Goal: Information Seeking & Learning: Check status

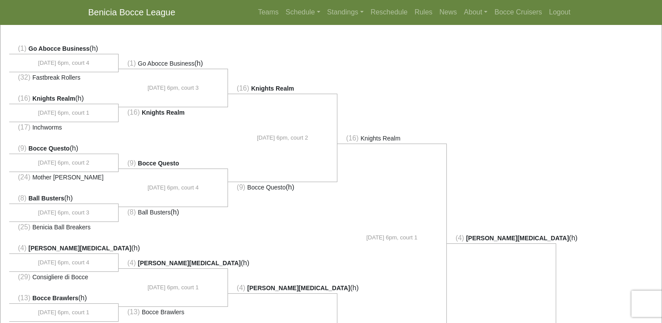
scroll to position [41, 0]
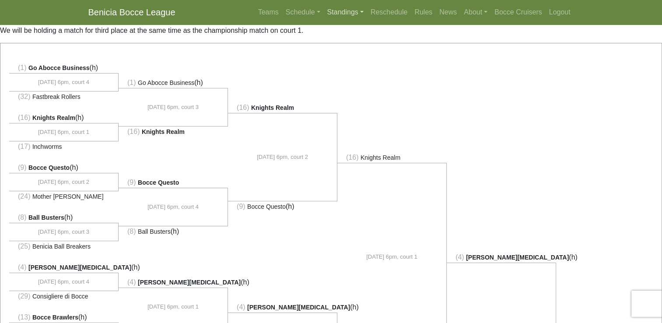
click at [346, 10] on link "Standings" at bounding box center [345, 11] width 43 height 17
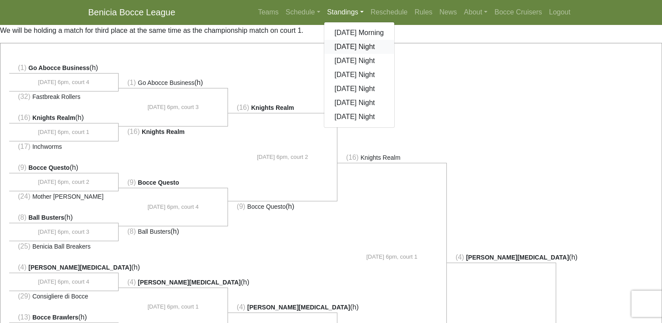
click at [346, 48] on link "[DATE] Night" at bounding box center [359, 47] width 70 height 14
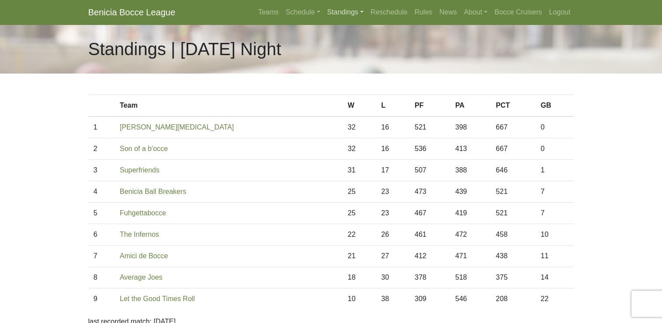
click at [339, 15] on link "Standings" at bounding box center [345, 11] width 43 height 17
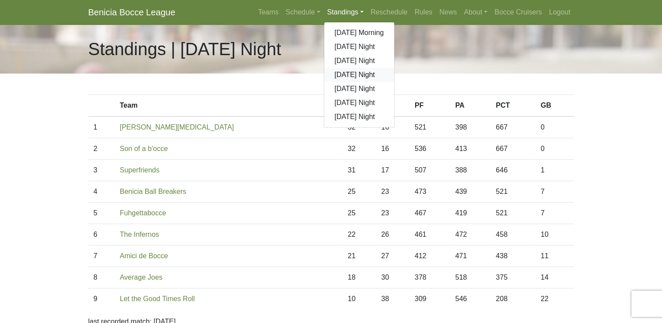
click at [359, 77] on link "[DATE] Night" at bounding box center [359, 75] width 70 height 14
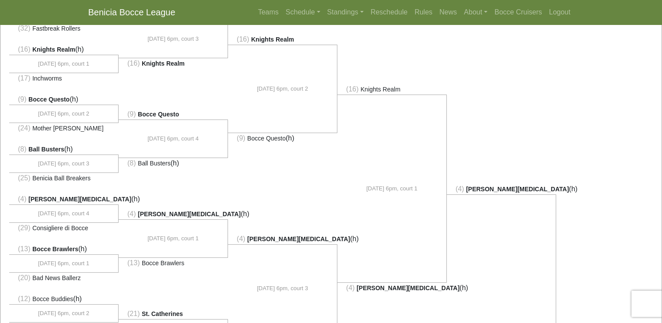
scroll to position [115, 0]
